Goal: Obtain resource: Download file/media

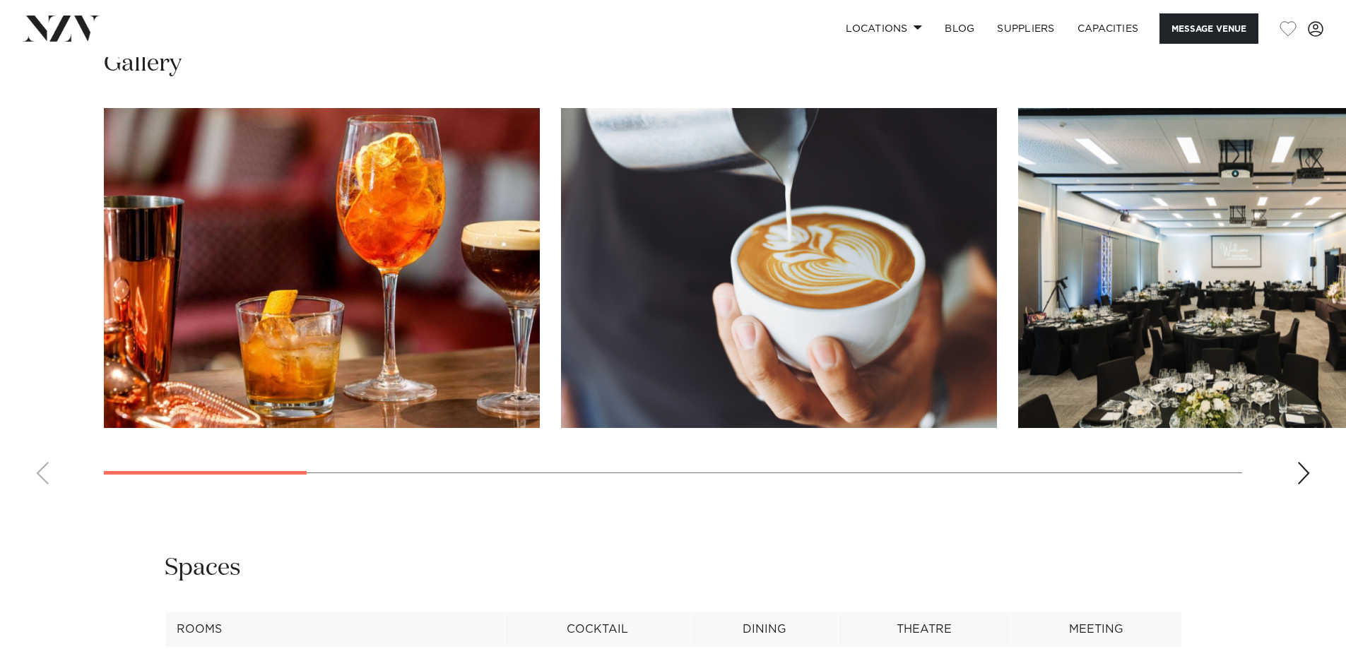
scroll to position [1484, 0]
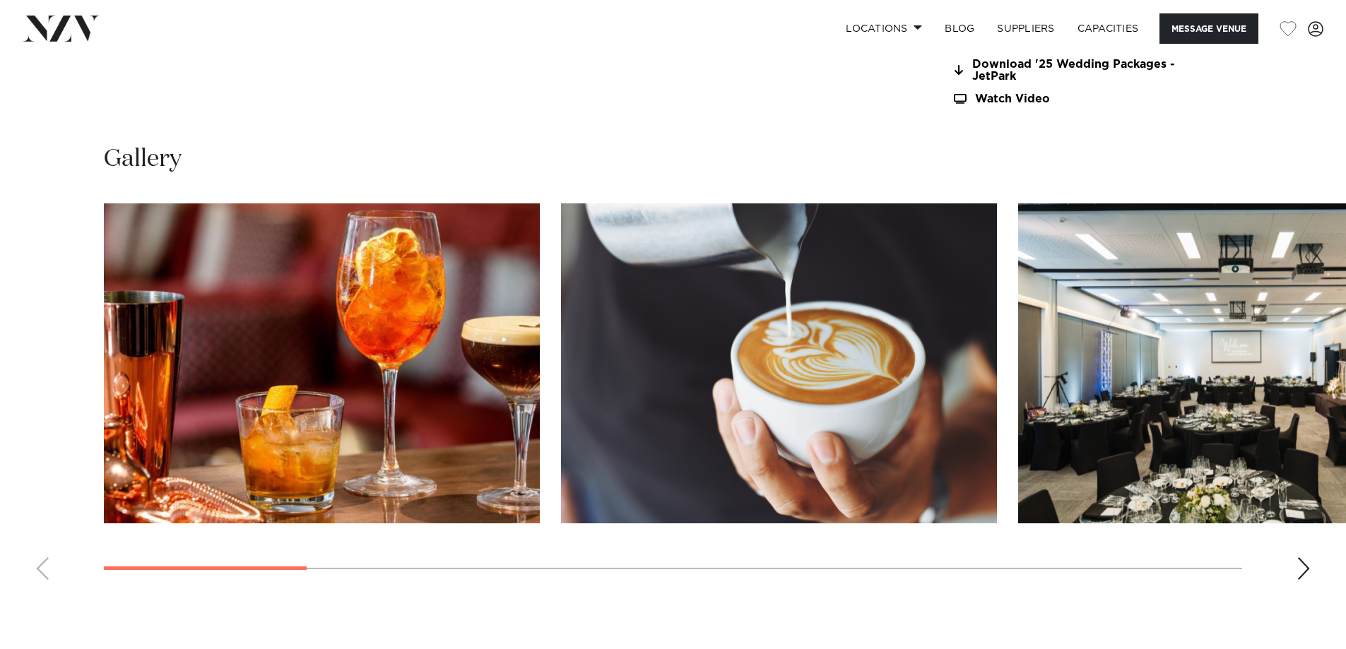
click at [1302, 568] on div "Next slide" at bounding box center [1304, 569] width 14 height 23
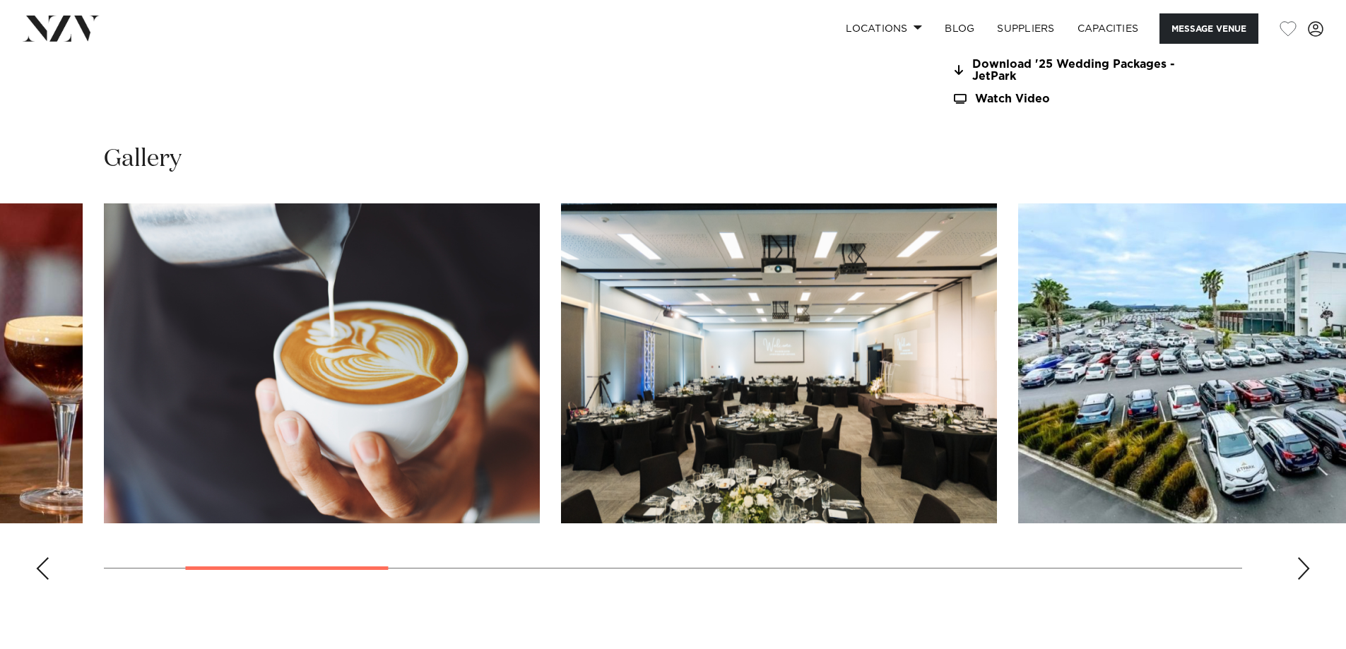
click at [1302, 568] on div "Next slide" at bounding box center [1304, 569] width 14 height 23
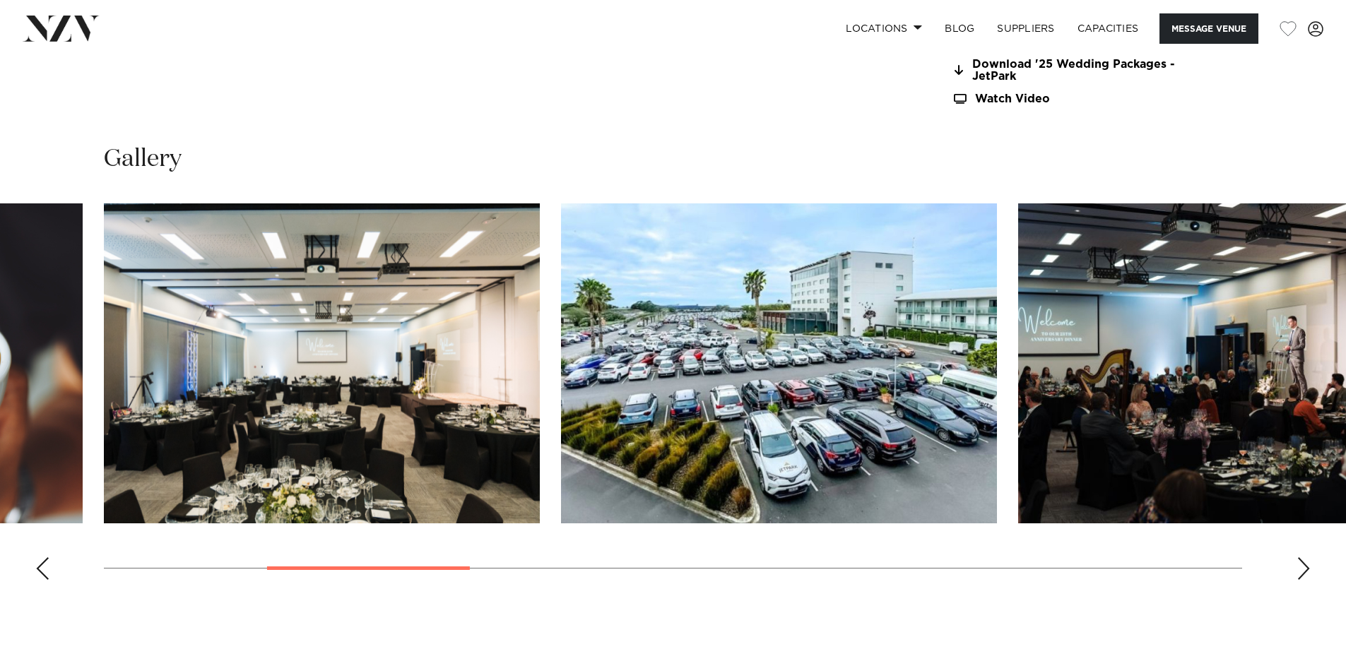
click at [1302, 568] on div "Next slide" at bounding box center [1304, 569] width 14 height 23
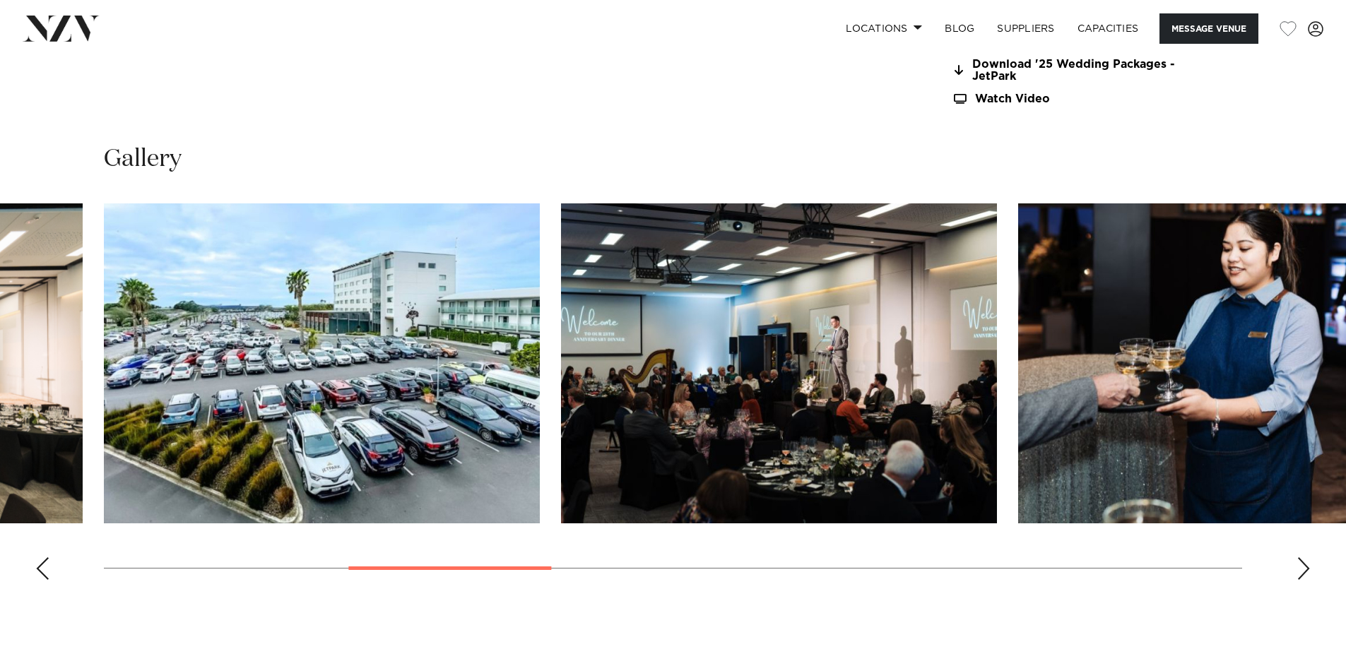
click at [1302, 568] on div "Next slide" at bounding box center [1304, 569] width 14 height 23
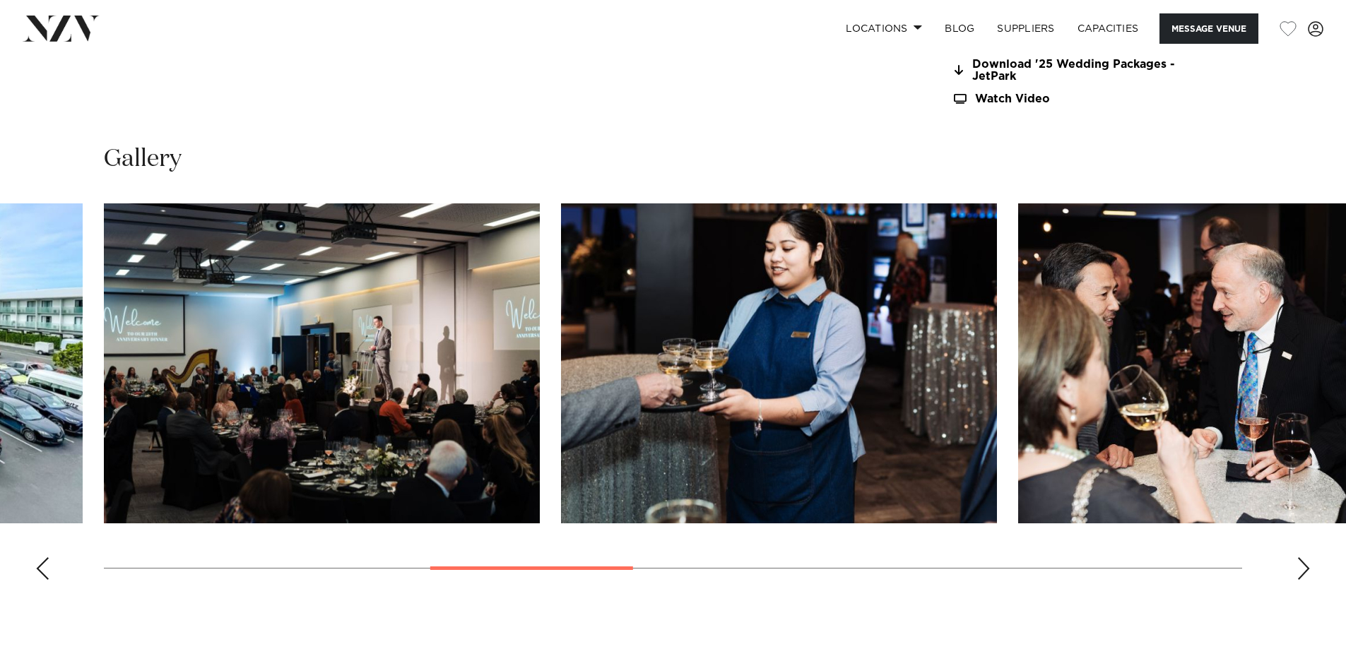
click at [1302, 568] on div "Next slide" at bounding box center [1304, 569] width 14 height 23
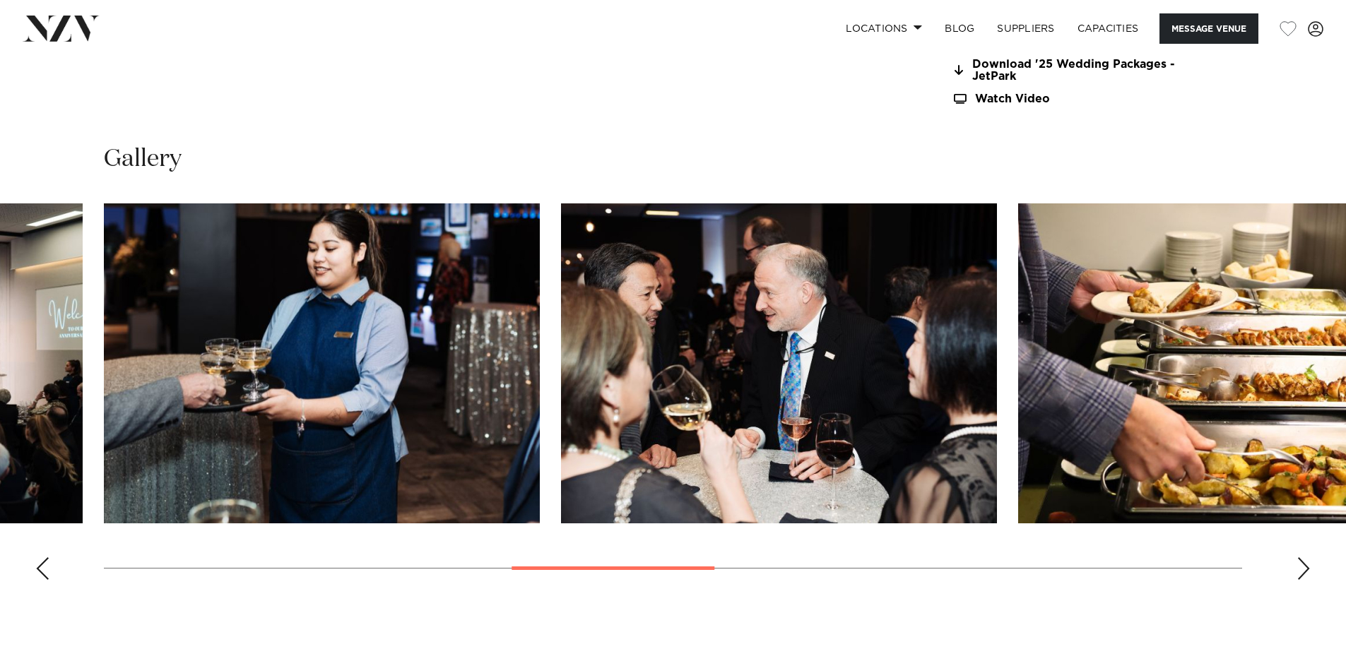
click at [1302, 568] on div "Next slide" at bounding box center [1304, 569] width 14 height 23
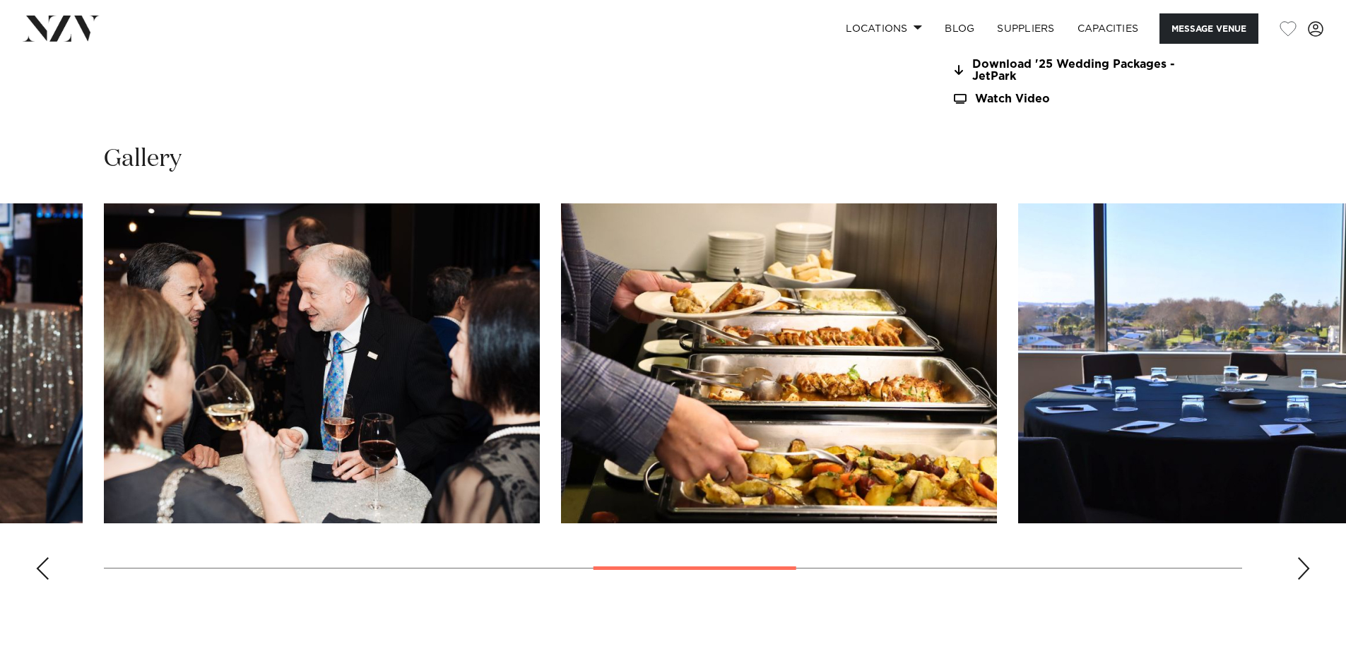
click at [1302, 568] on div "Next slide" at bounding box center [1304, 569] width 14 height 23
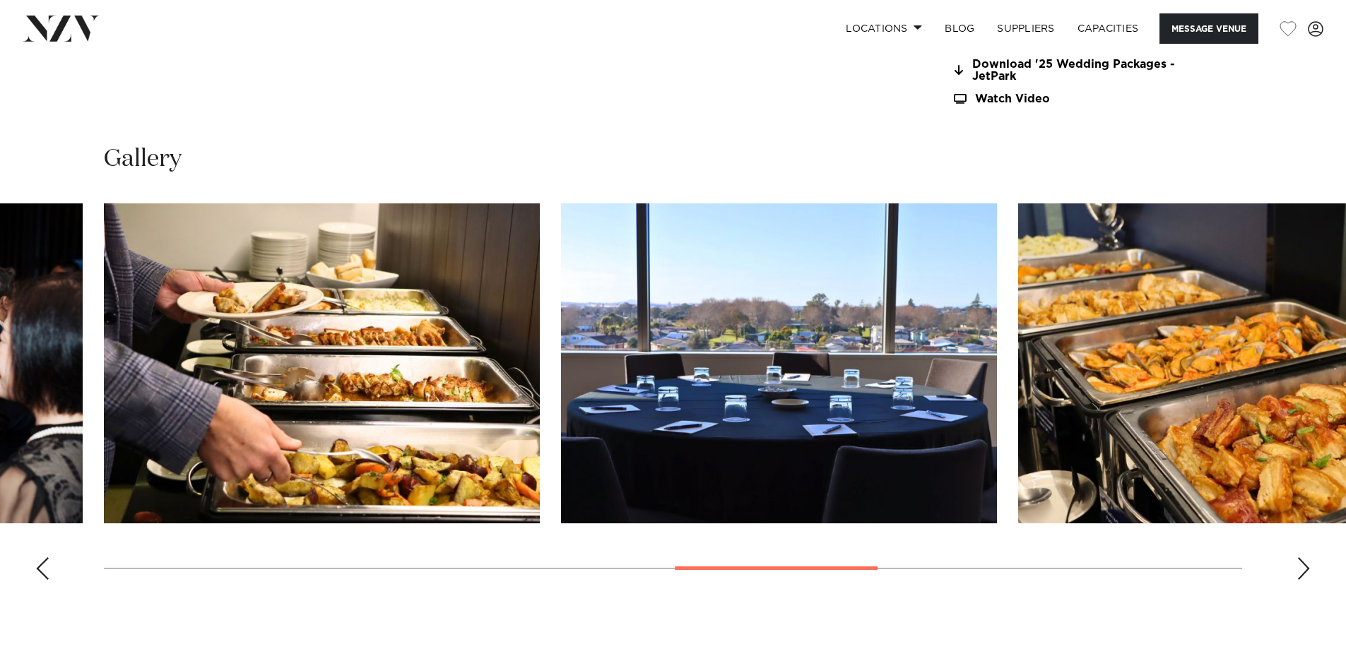
click at [1302, 568] on div "Next slide" at bounding box center [1304, 569] width 14 height 23
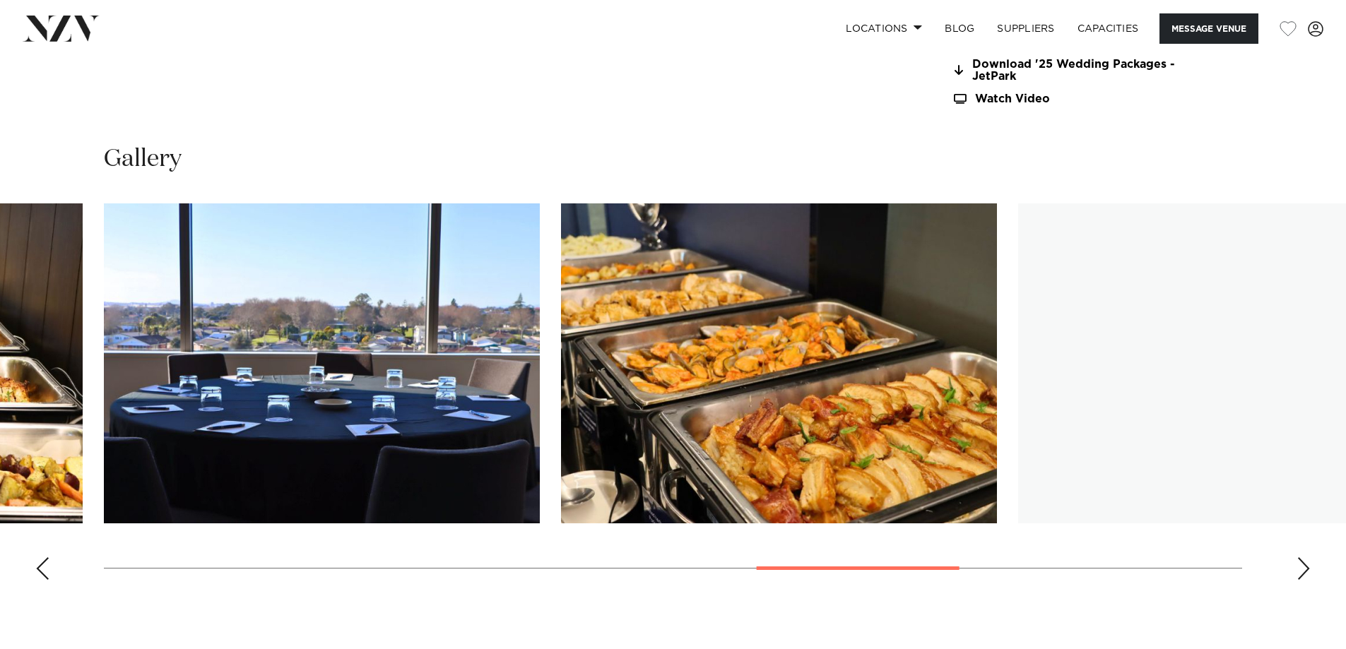
click at [1302, 568] on div "Next slide" at bounding box center [1304, 569] width 14 height 23
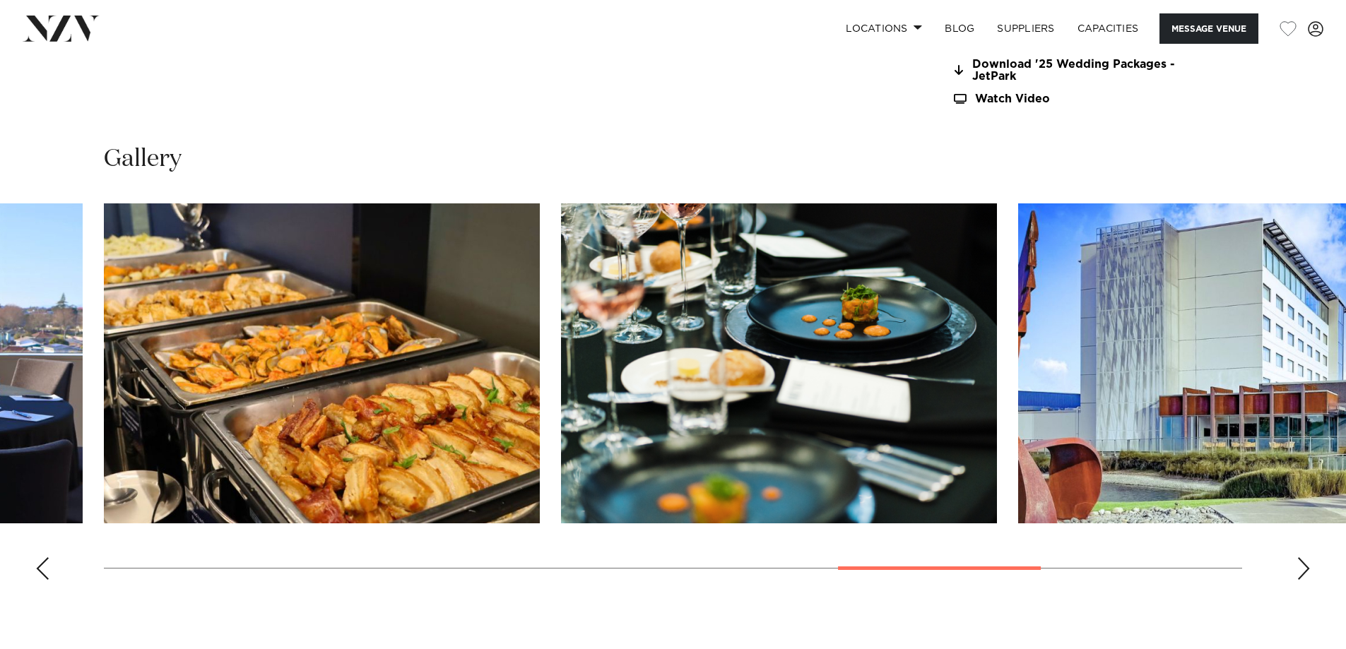
click at [1302, 568] on div "Next slide" at bounding box center [1304, 569] width 14 height 23
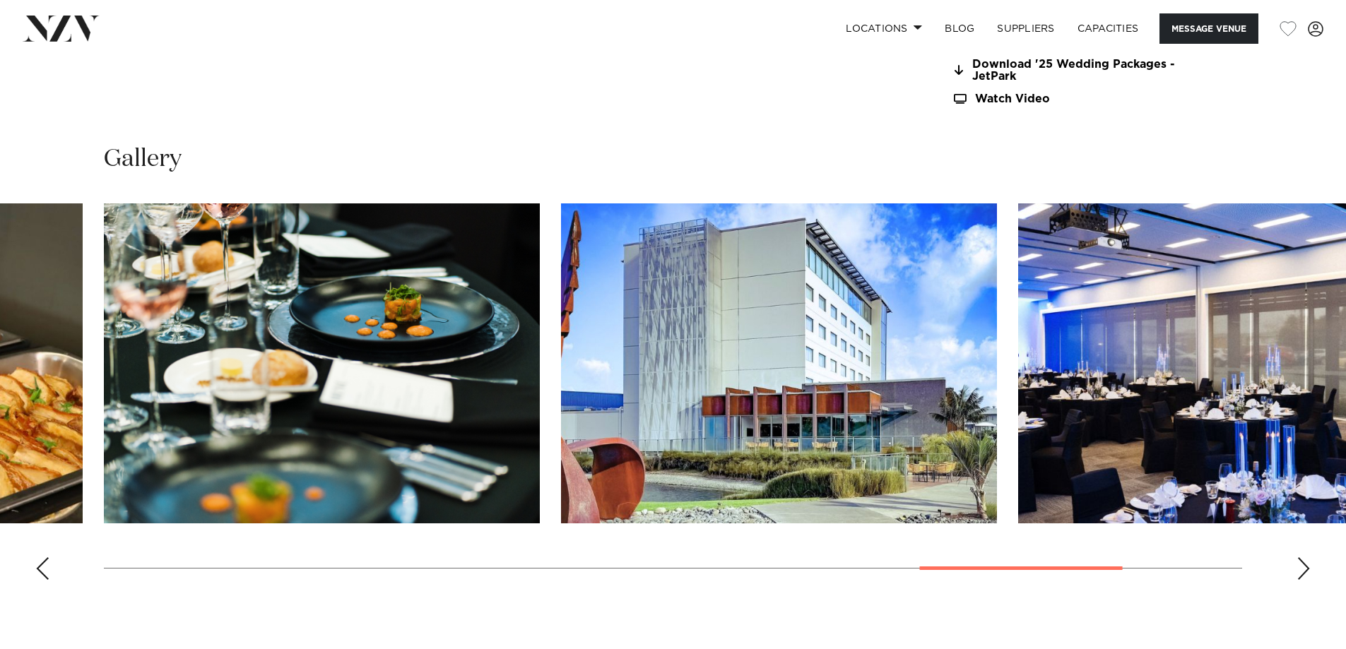
click at [1302, 568] on div "Next slide" at bounding box center [1304, 569] width 14 height 23
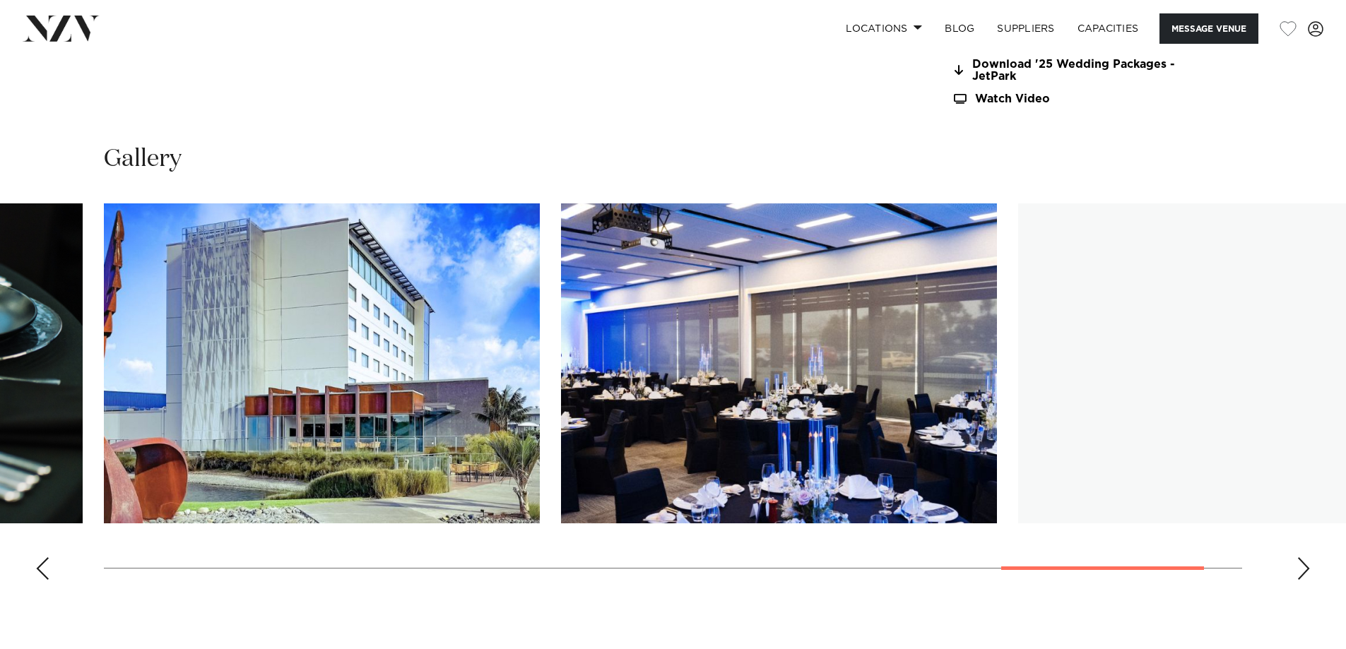
click at [1302, 568] on div "Next slide" at bounding box center [1304, 569] width 14 height 23
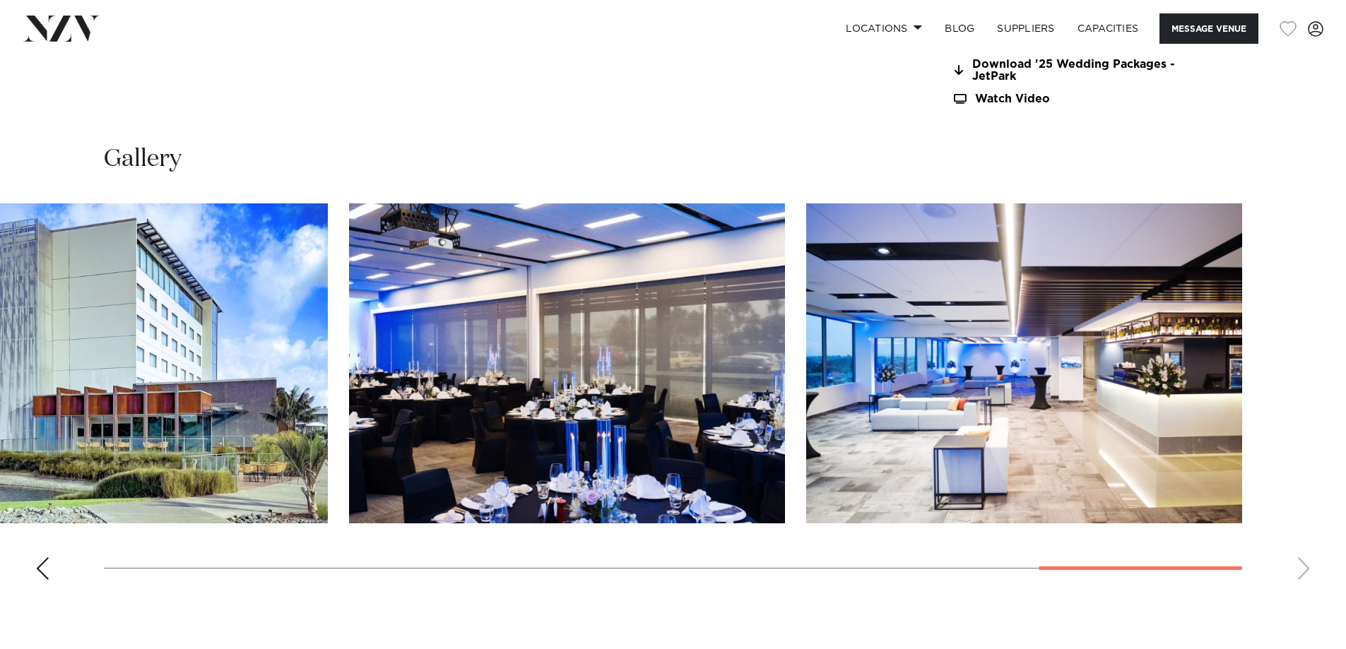
click at [1302, 568] on swiper-container at bounding box center [673, 398] width 1346 height 388
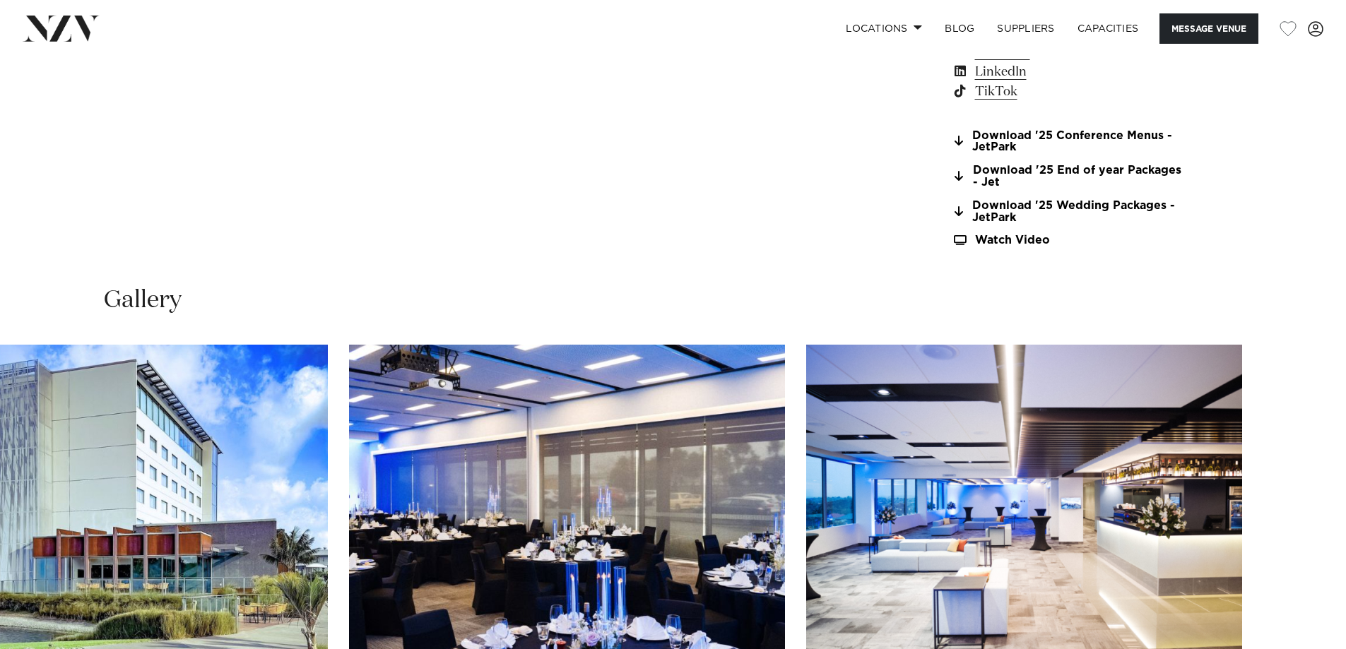
scroll to position [1272, 0]
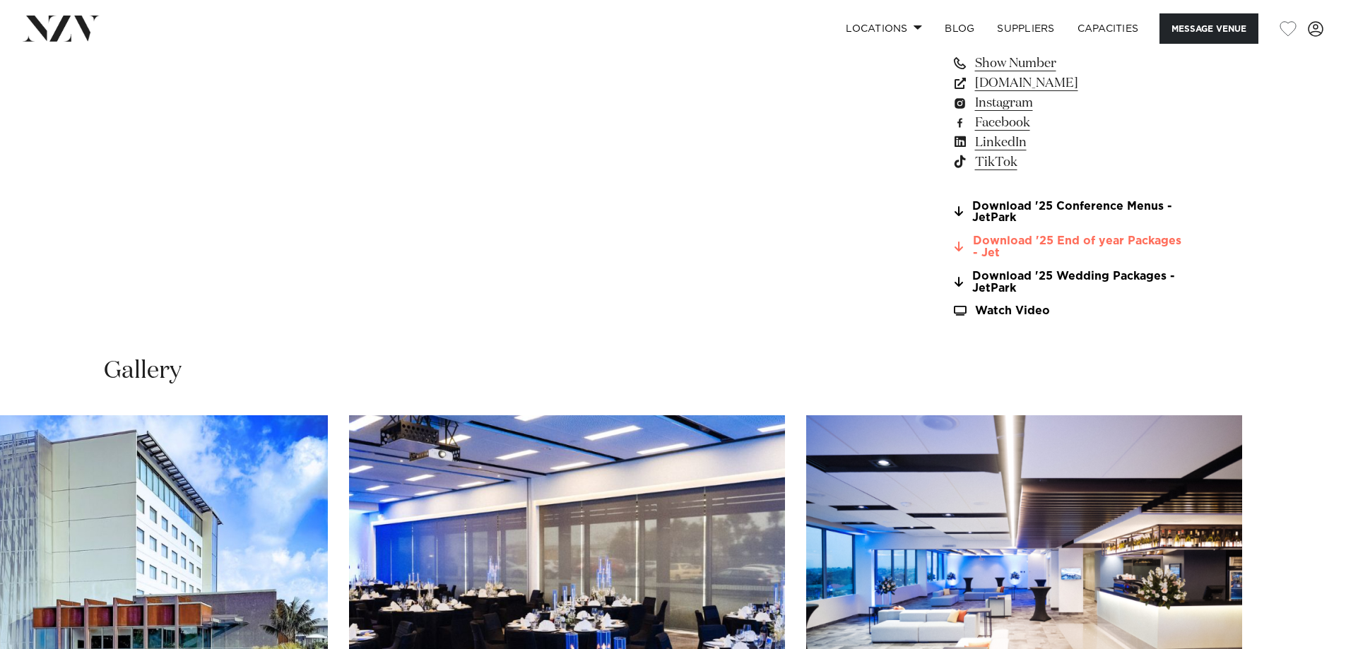
click at [1011, 243] on link "Download '25 End of year Packages - Jet" at bounding box center [1067, 247] width 230 height 24
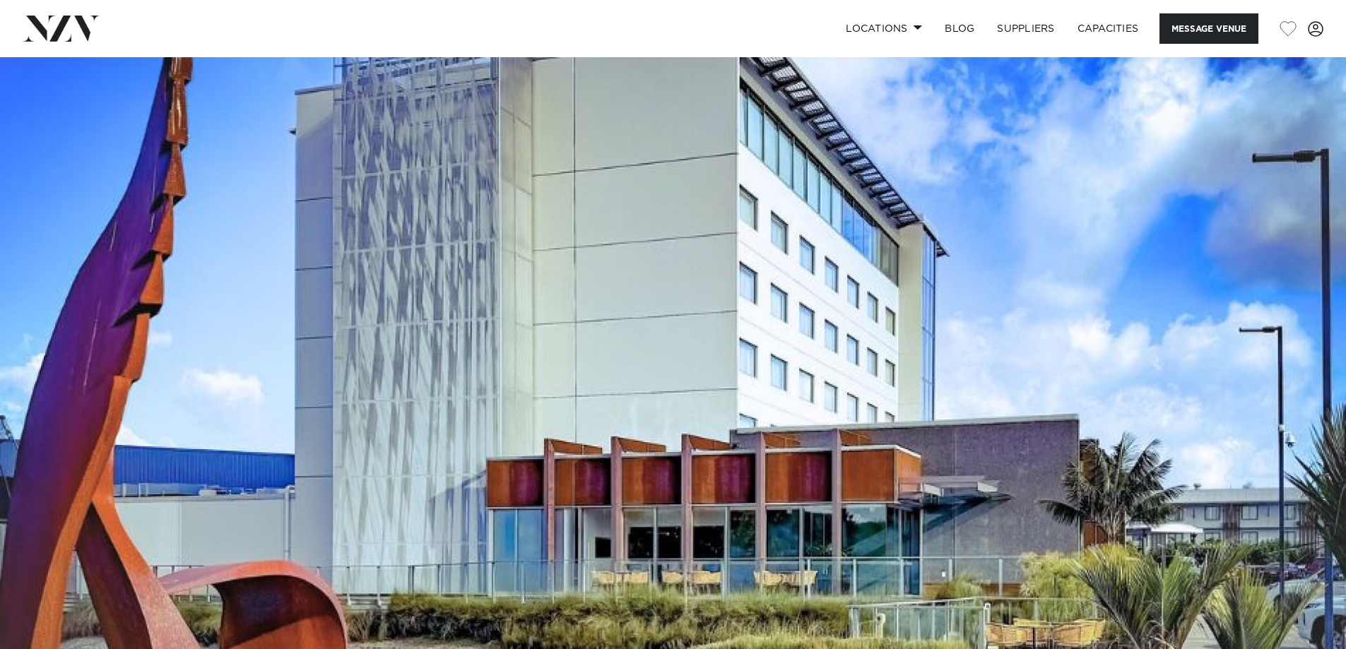
scroll to position [0, 0]
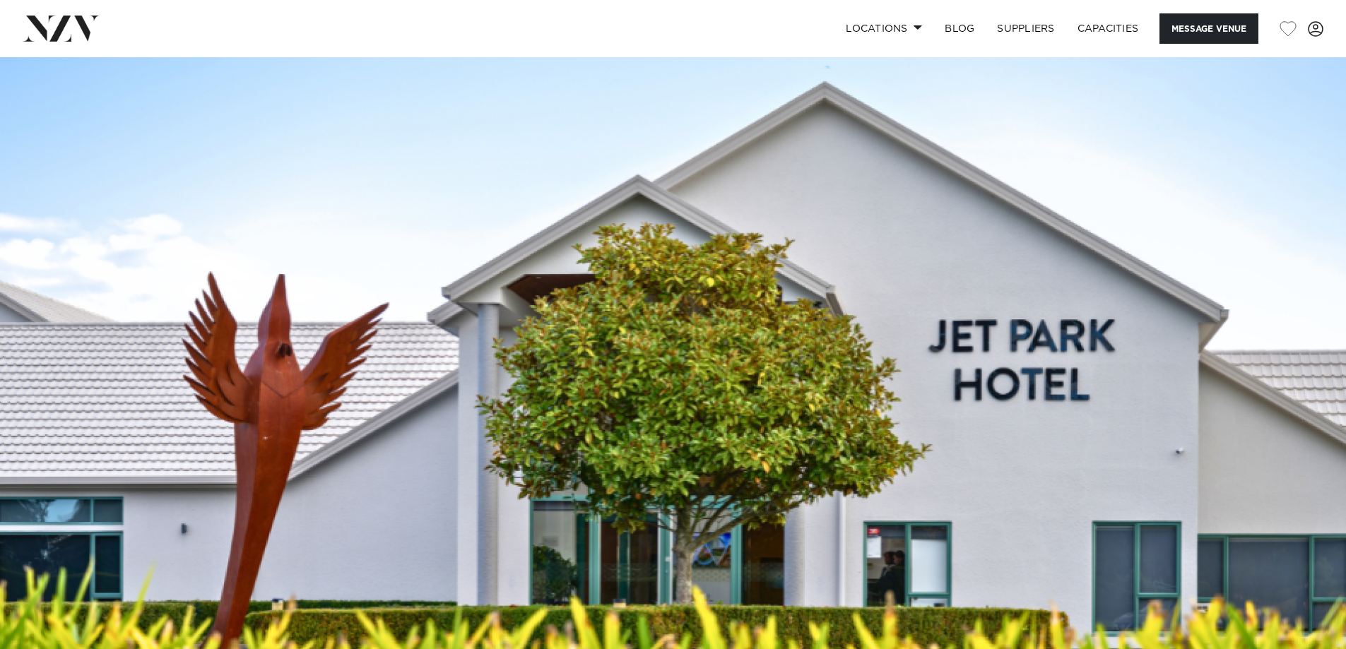
click at [682, 358] on img at bounding box center [673, 372] width 1346 height 631
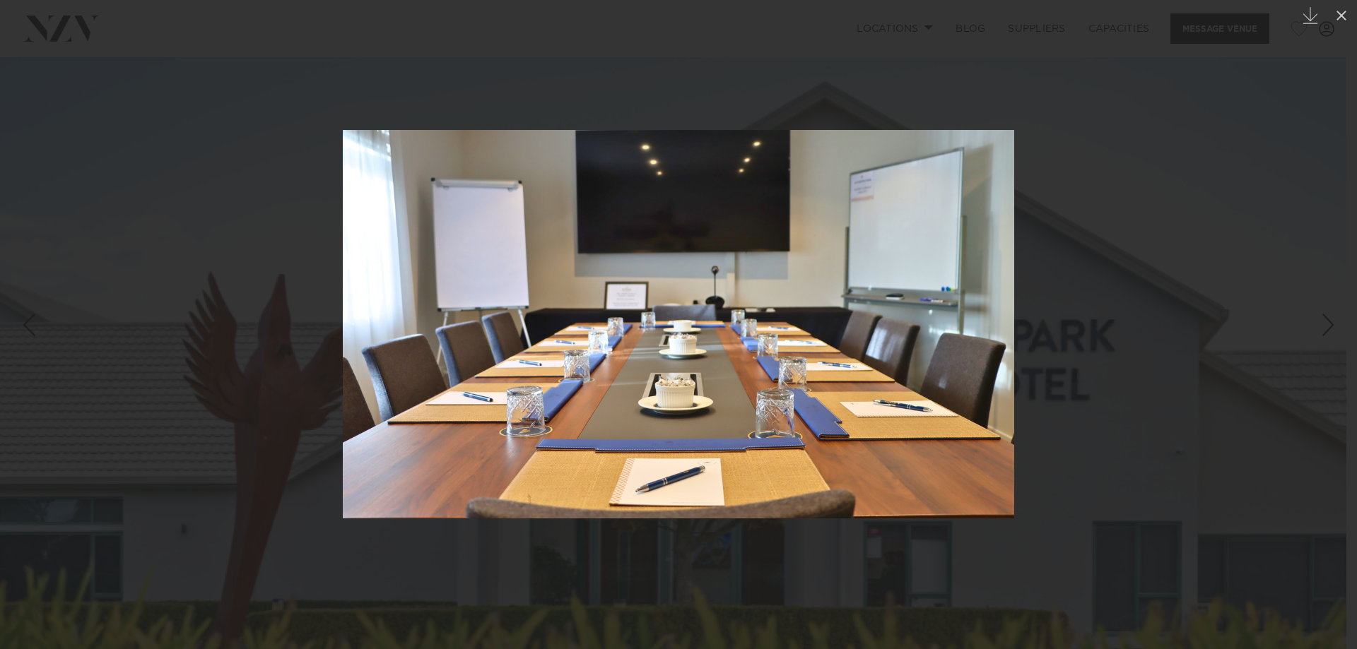
click at [1181, 343] on div at bounding box center [678, 324] width 1357 height 649
